Goal: Task Accomplishment & Management: Manage account settings

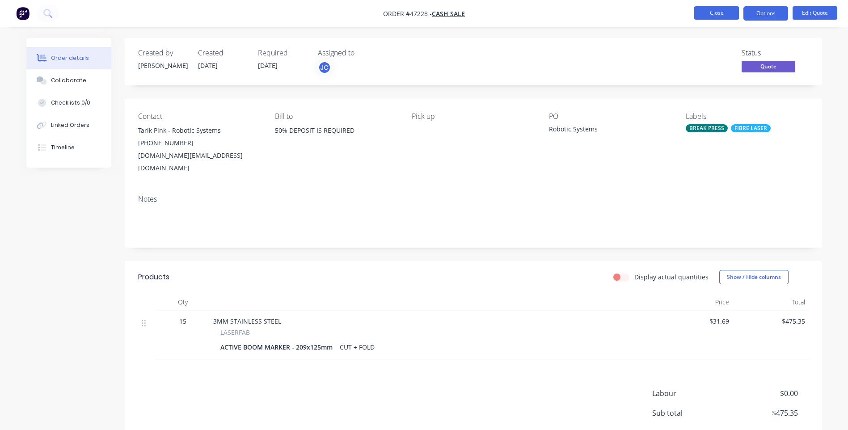
click at [715, 11] on button "Close" at bounding box center [716, 12] width 45 height 13
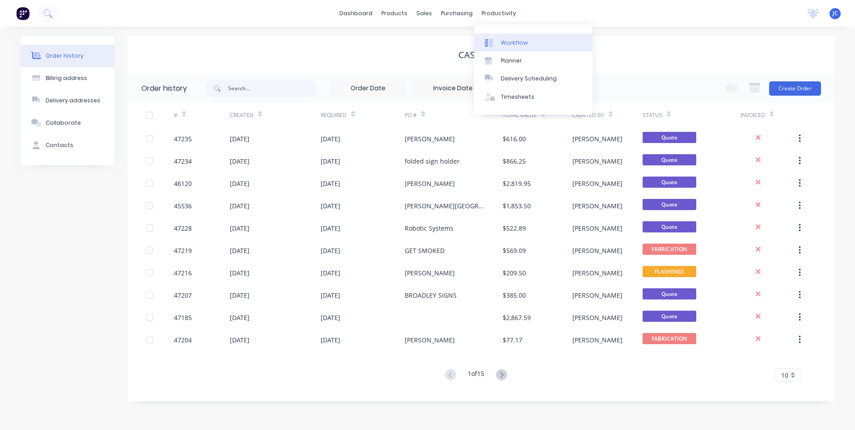
click at [499, 35] on link "Workflow" at bounding box center [533, 43] width 118 height 18
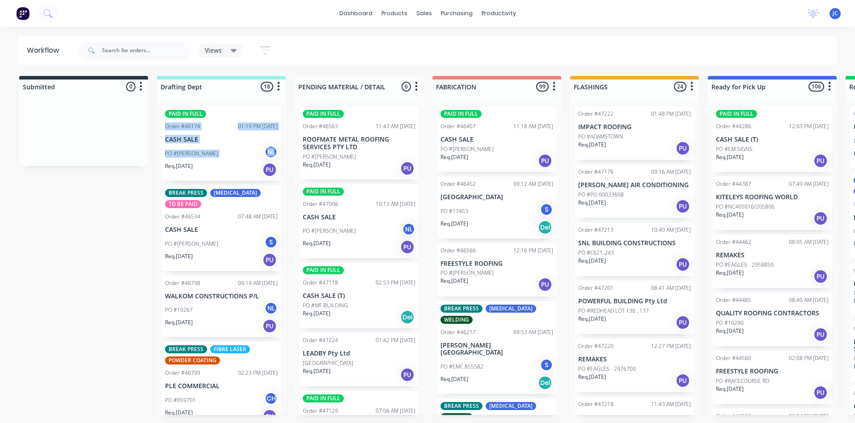
drag, startPoint x: 286, startPoint y: 157, endPoint x: 288, endPoint y: 116, distance: 40.7
click at [288, 116] on div "Submitted 0 Sort By Created date Required date Order number Customer name Most …" at bounding box center [738, 245] width 1491 height 339
click at [125, 191] on div "Submitted 0 Sort By Created date Required date Order number Customer name Most …" at bounding box center [738, 245] width 1491 height 339
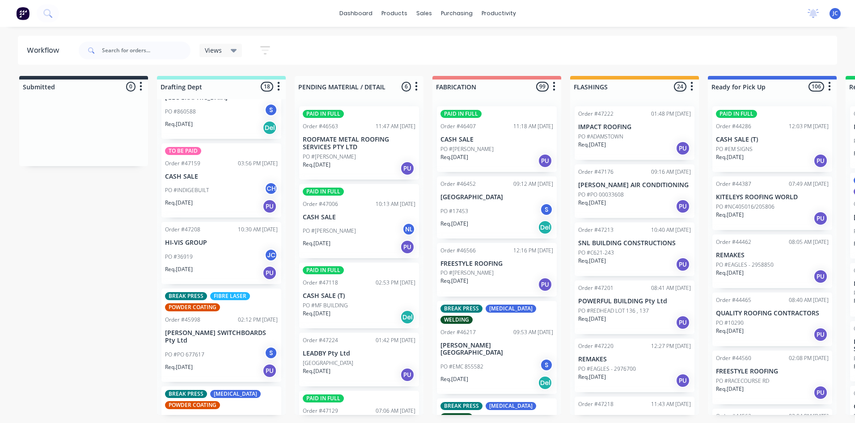
scroll to position [1162, 0]
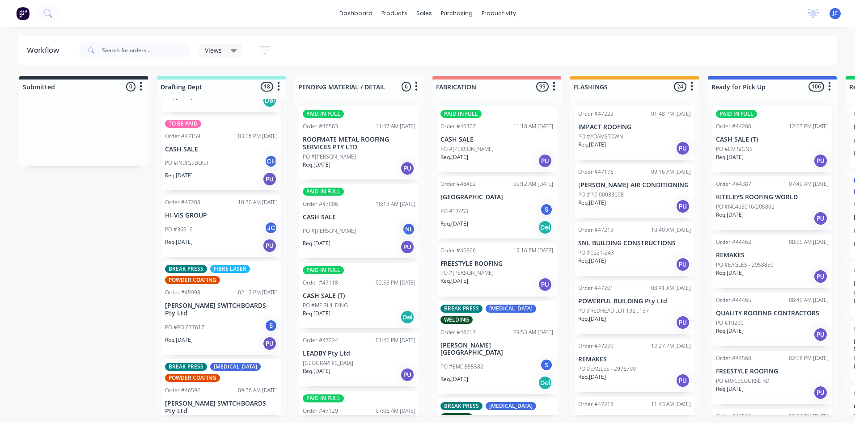
click at [175, 212] on p "HI-VIS GROUP" at bounding box center [221, 216] width 113 height 8
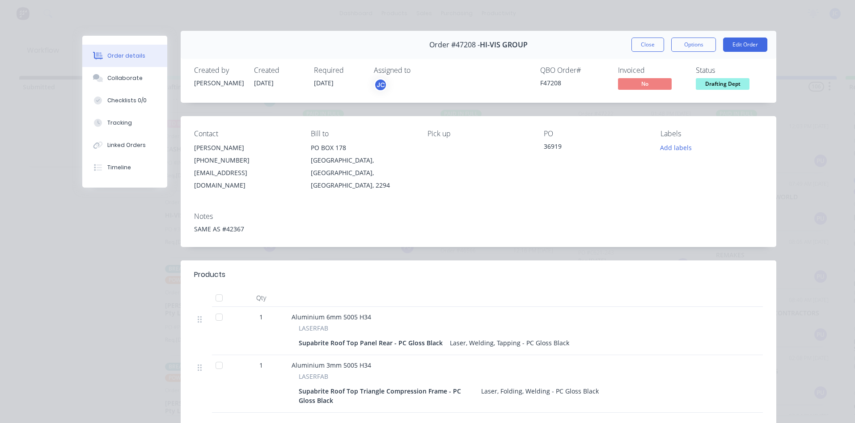
scroll to position [0, 0]
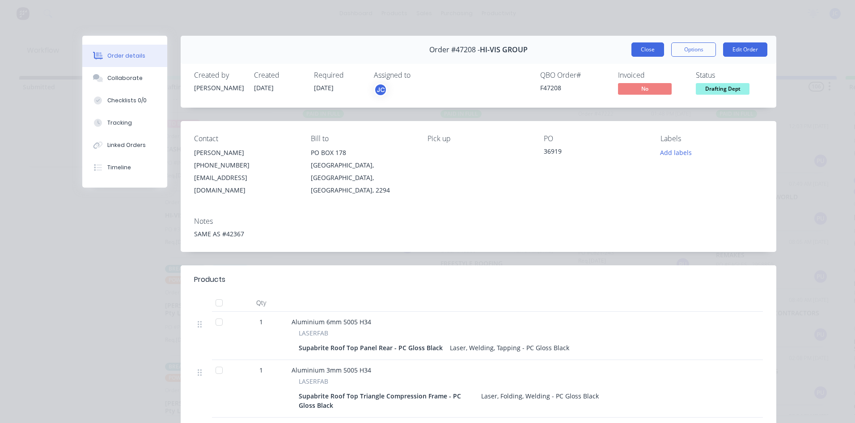
click at [648, 48] on button "Close" at bounding box center [647, 49] width 33 height 14
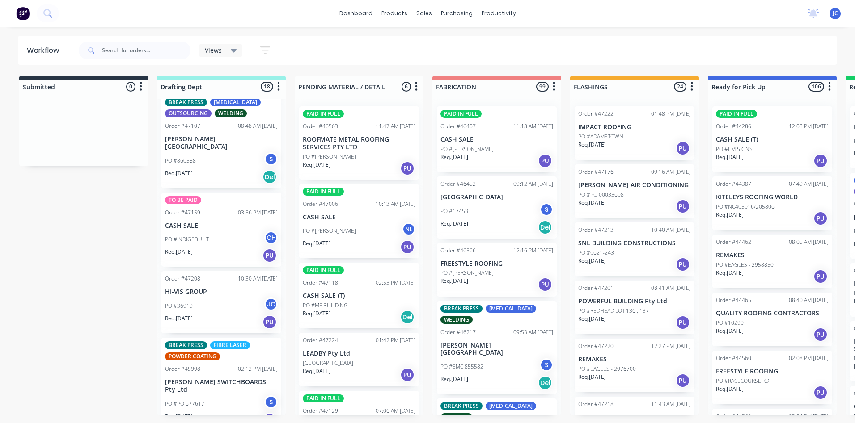
scroll to position [1162, 0]
